Goal: Find specific page/section: Find specific page/section

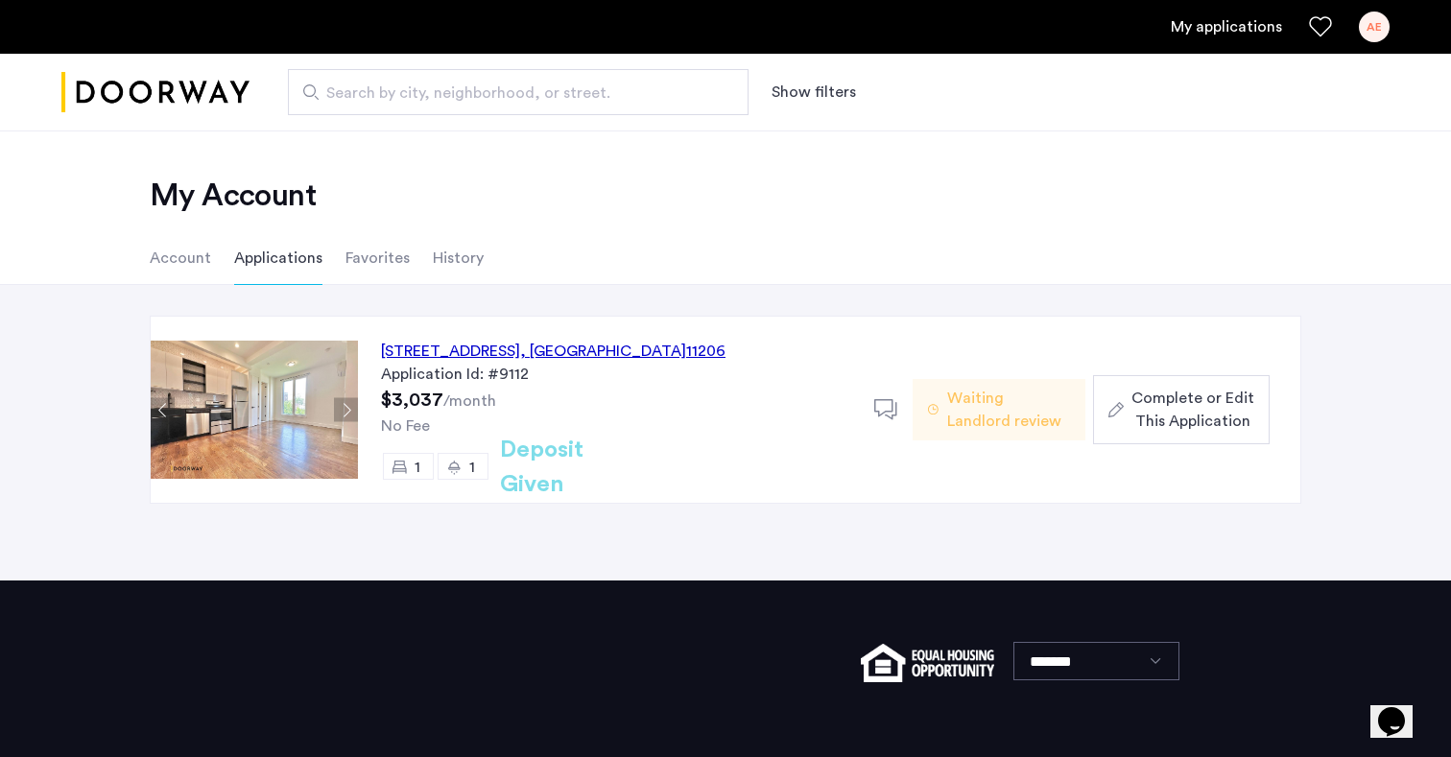
click at [660, 358] on span ", [GEOGRAPHIC_DATA]" at bounding box center [603, 351] width 166 height 15
